Goal: Communication & Community: Answer question/provide support

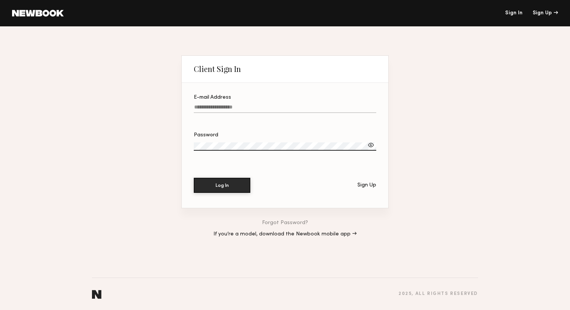
click at [510, 18] on header "Sign In Sign Up" at bounding box center [285, 13] width 570 height 26
click at [510, 11] on link "Sign In" at bounding box center [513, 13] width 17 height 5
click at [211, 104] on label "E-mail Address" at bounding box center [285, 108] width 182 height 26
click at [211, 104] on input "E-mail Address" at bounding box center [285, 108] width 182 height 9
click at [211, 108] on input "E-mail Address" at bounding box center [285, 108] width 182 height 9
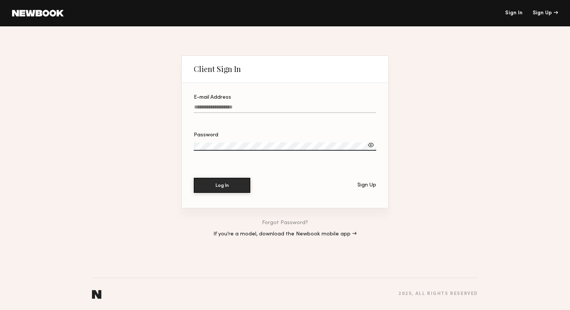
click at [211, 108] on input "E-mail Address" at bounding box center [285, 108] width 182 height 9
type input "**********"
click at [223, 190] on button "Log In" at bounding box center [222, 184] width 57 height 15
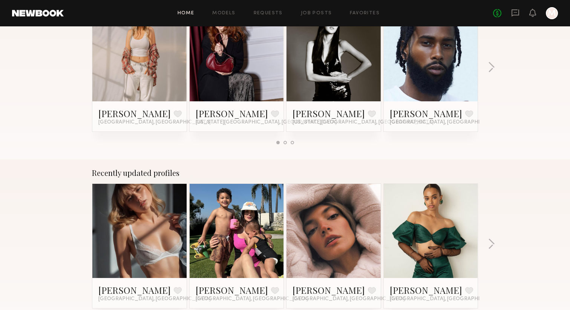
scroll to position [387, 0]
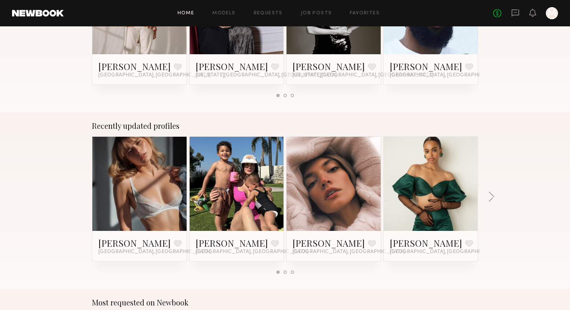
click at [339, 165] on link at bounding box center [333, 184] width 46 height 94
click at [513, 14] on icon at bounding box center [515, 13] width 8 height 8
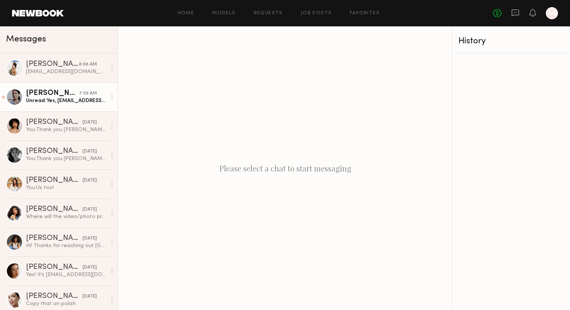
click at [49, 100] on div "Unread: Yes, [EMAIL_ADDRESS][DOMAIN_NAME]" at bounding box center [66, 100] width 80 height 7
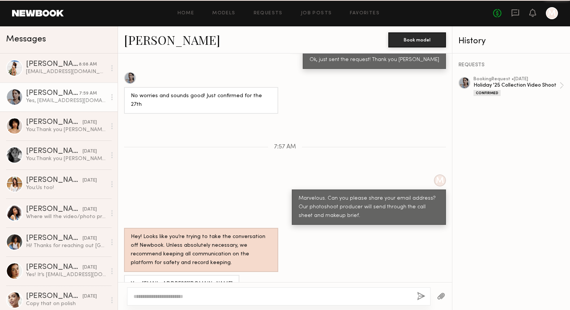
scroll to position [324, 0]
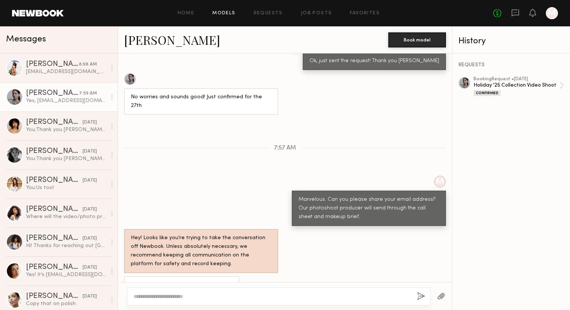
click at [233, 11] on link "Models" at bounding box center [223, 13] width 23 height 5
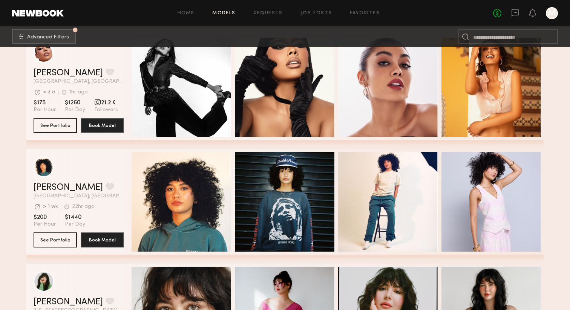
scroll to position [250, 0]
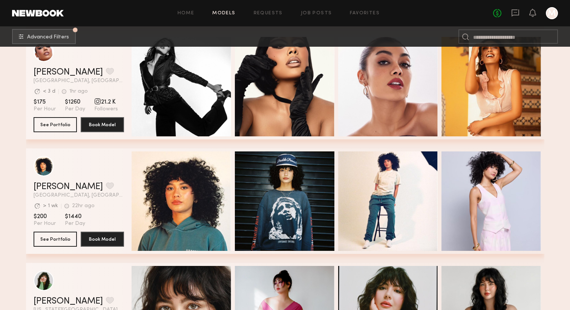
click at [515, 18] on div "No fees up to $5,000 M" at bounding box center [525, 13] width 65 height 12
click at [515, 17] on link at bounding box center [515, 13] width 8 height 9
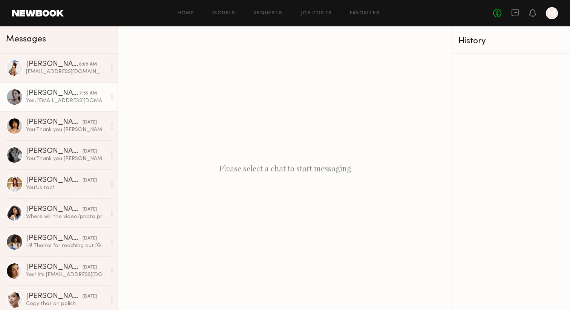
click at [67, 94] on div "[PERSON_NAME]" at bounding box center [52, 94] width 53 height 8
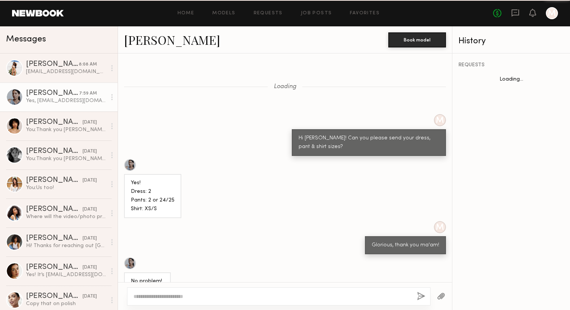
scroll to position [324, 0]
